Goal: Task Accomplishment & Management: Manage account settings

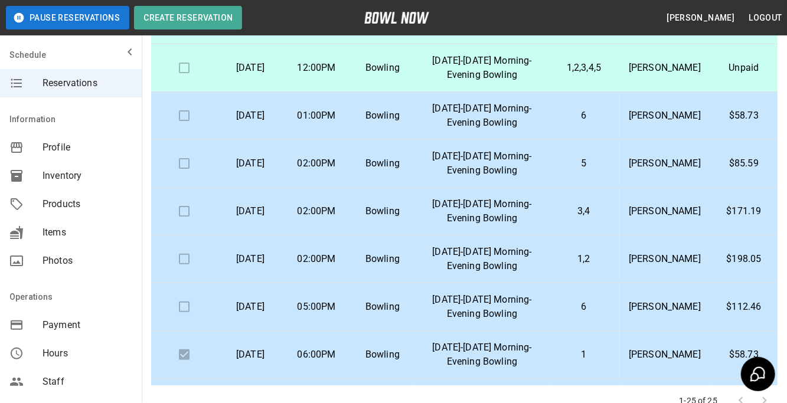
scroll to position [161, 0]
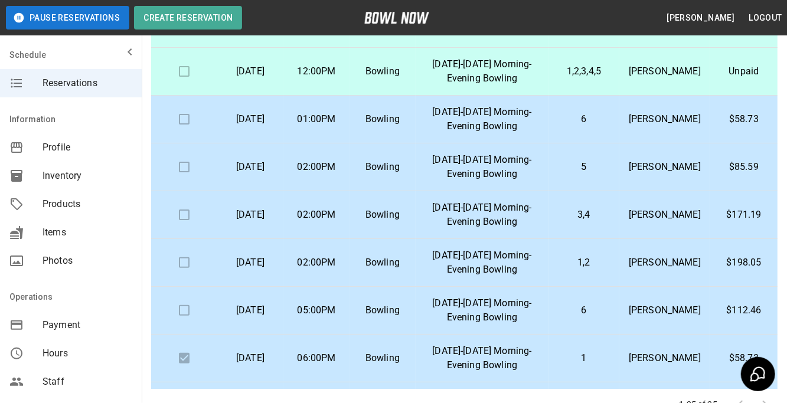
drag, startPoint x: 787, startPoint y: 86, endPoint x: 773, endPoint y: 186, distance: 101.3
click at [773, 186] on html "**********" at bounding box center [393, 166] width 787 height 654
click at [36, 17] on button "Pause Reservations" at bounding box center [67, 18] width 123 height 24
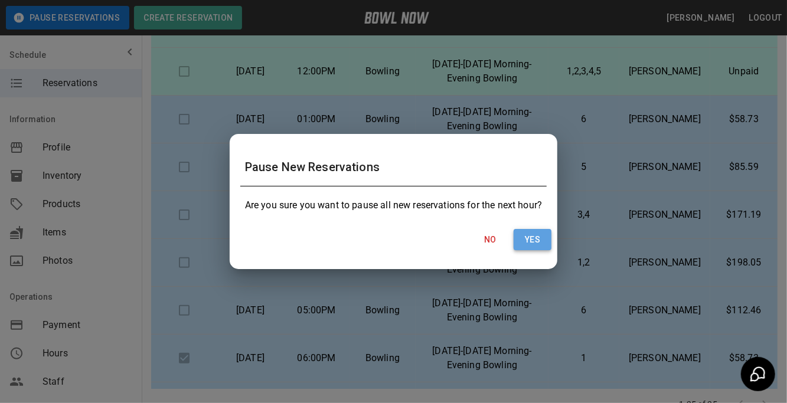
click at [523, 247] on button "Yes" at bounding box center [533, 240] width 38 height 22
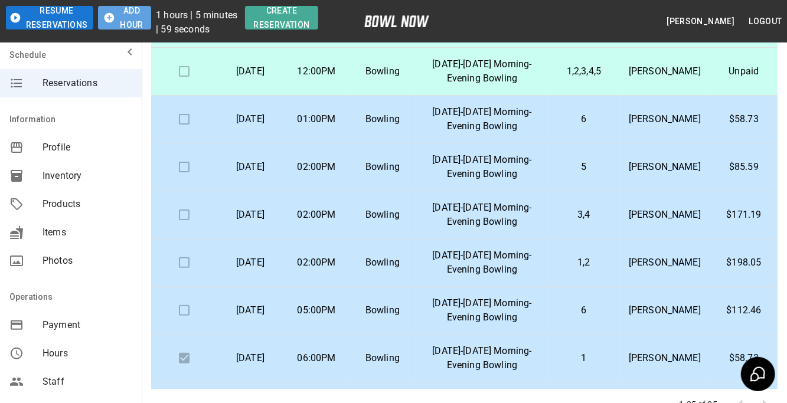
click at [143, 21] on button "Add Hour" at bounding box center [124, 18] width 53 height 24
click at [143, 22] on button "Add Hour" at bounding box center [124, 18] width 53 height 24
click at [138, 18] on button "Add Hour" at bounding box center [124, 18] width 53 height 24
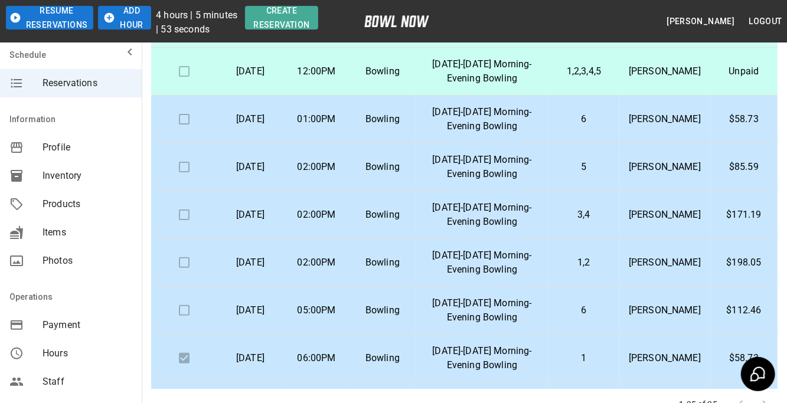
click at [138, 18] on button "Add Hour" at bounding box center [124, 18] width 53 height 24
click at [138, 19] on button "Add Hour" at bounding box center [124, 18] width 53 height 24
click at [138, 21] on button "Add Hour" at bounding box center [124, 18] width 53 height 24
